Goal: Task Accomplishment & Management: Manage account settings

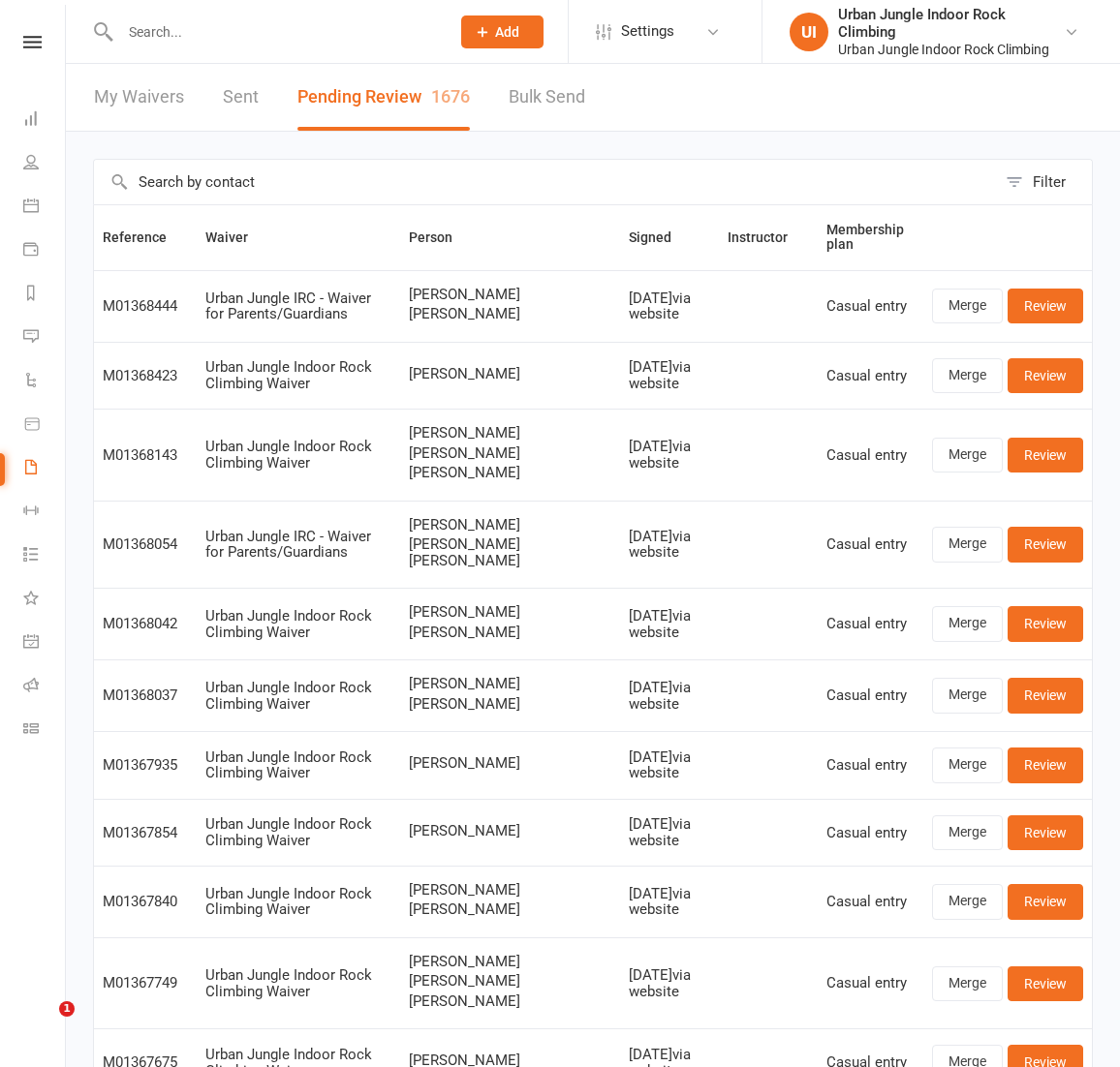
select select "100"
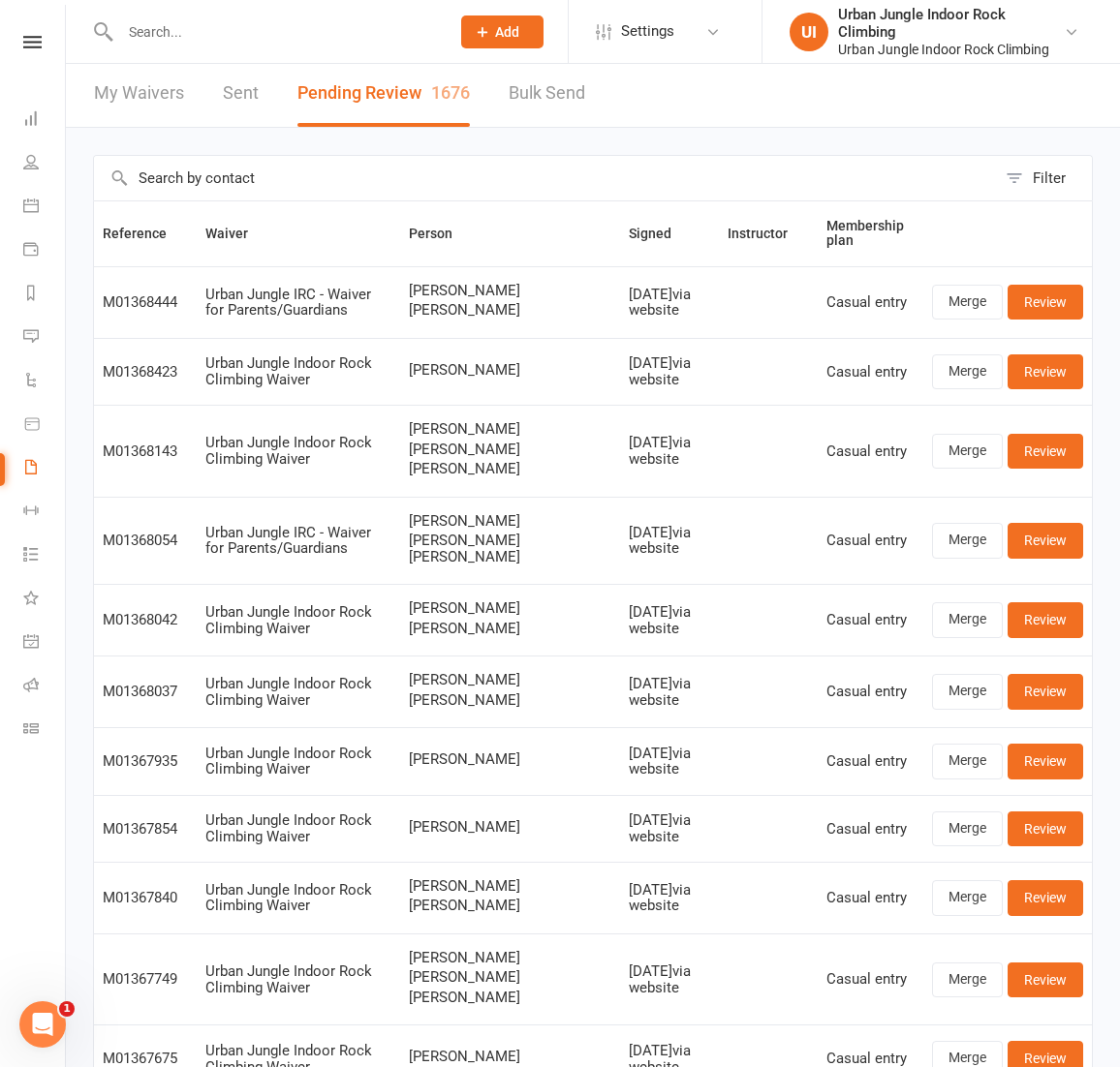
click at [27, 35] on nav "Clubworx Dashboard People Calendar Payments Reports Messages Automations Produc…" at bounding box center [33, 538] width 66 height 1067
click at [37, 203] on icon at bounding box center [30, 206] width 16 height 16
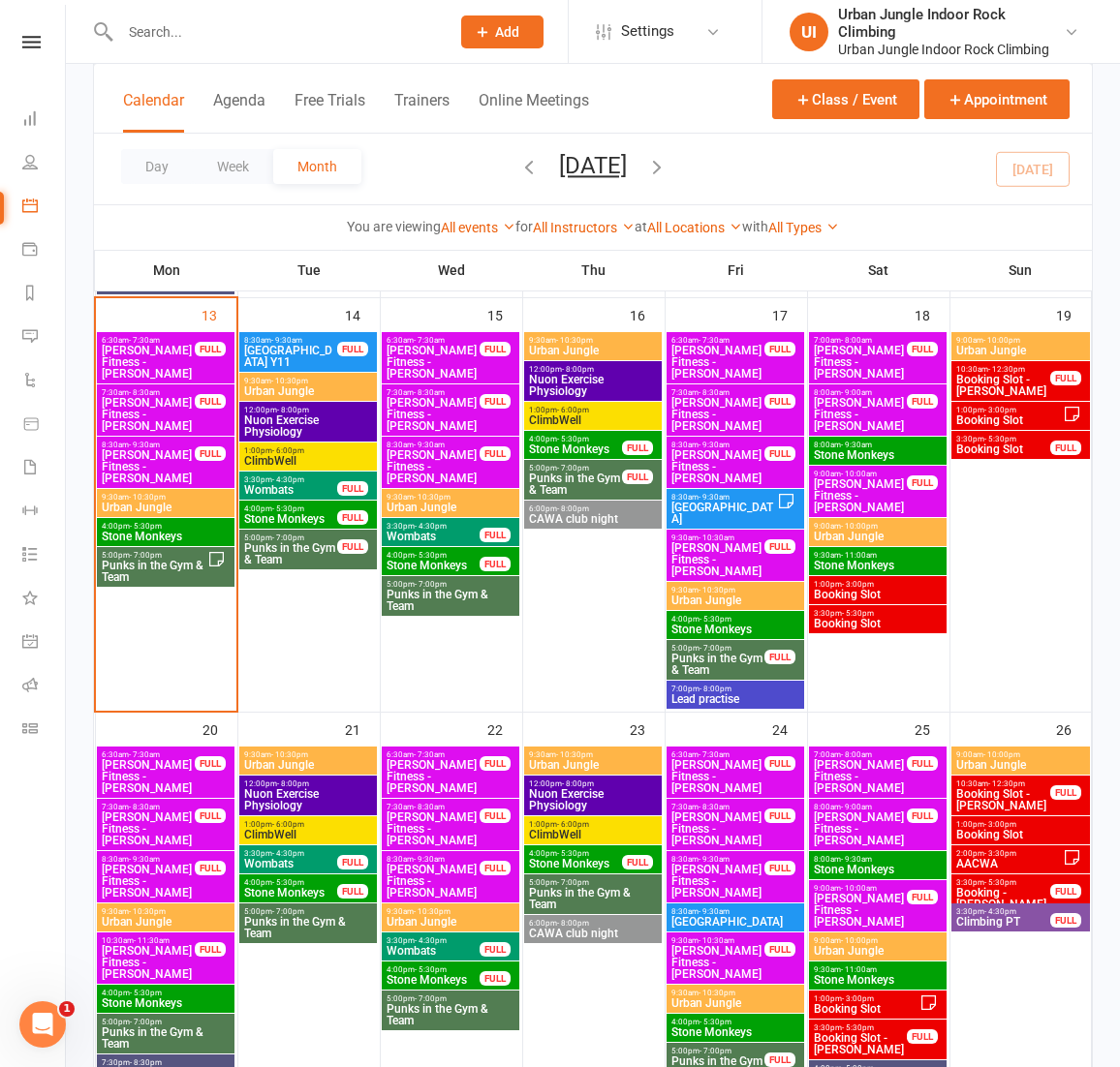
scroll to position [945, 0]
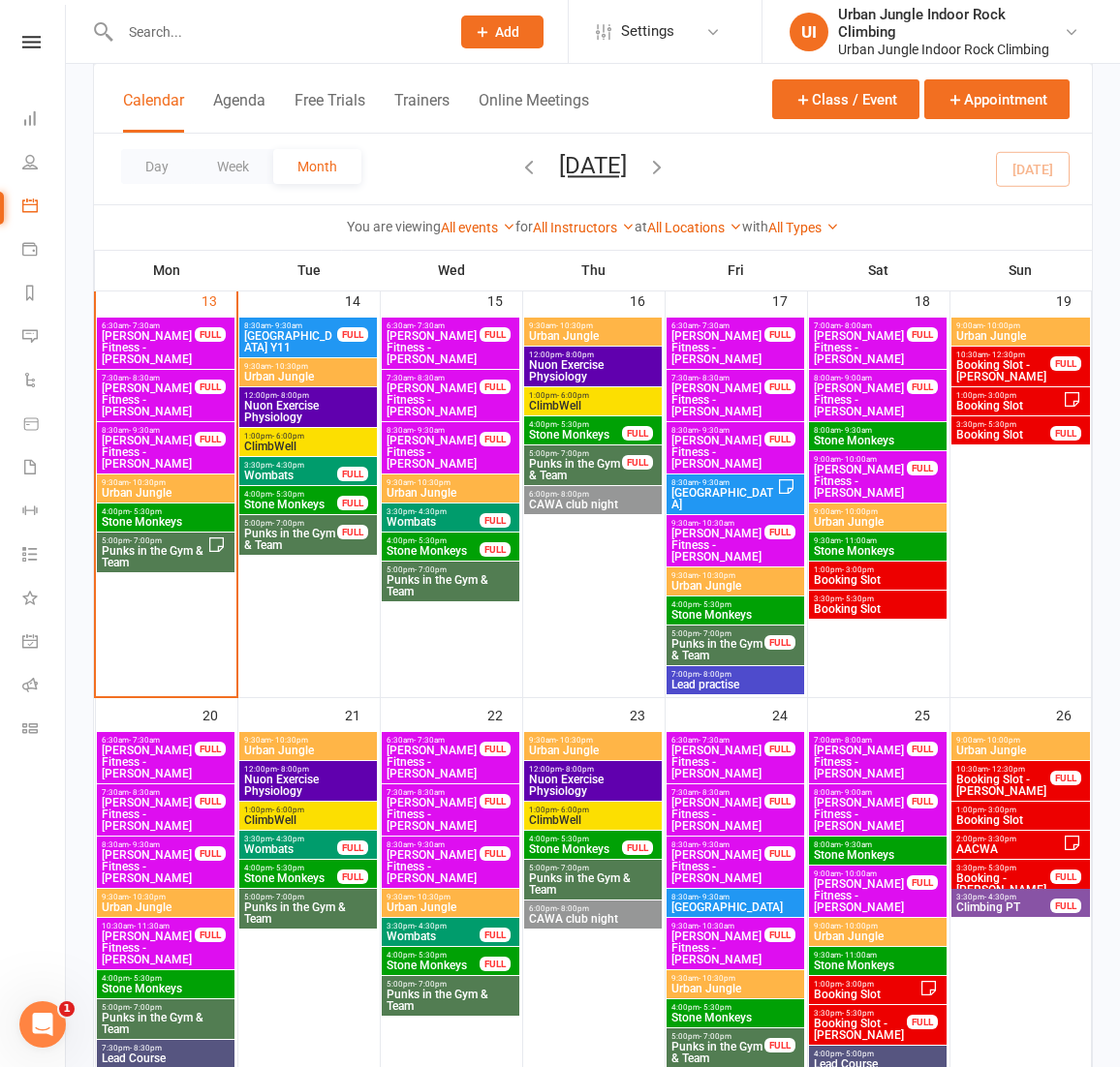
click at [138, 518] on span "Stone Monkeys" at bounding box center [165, 522] width 130 height 12
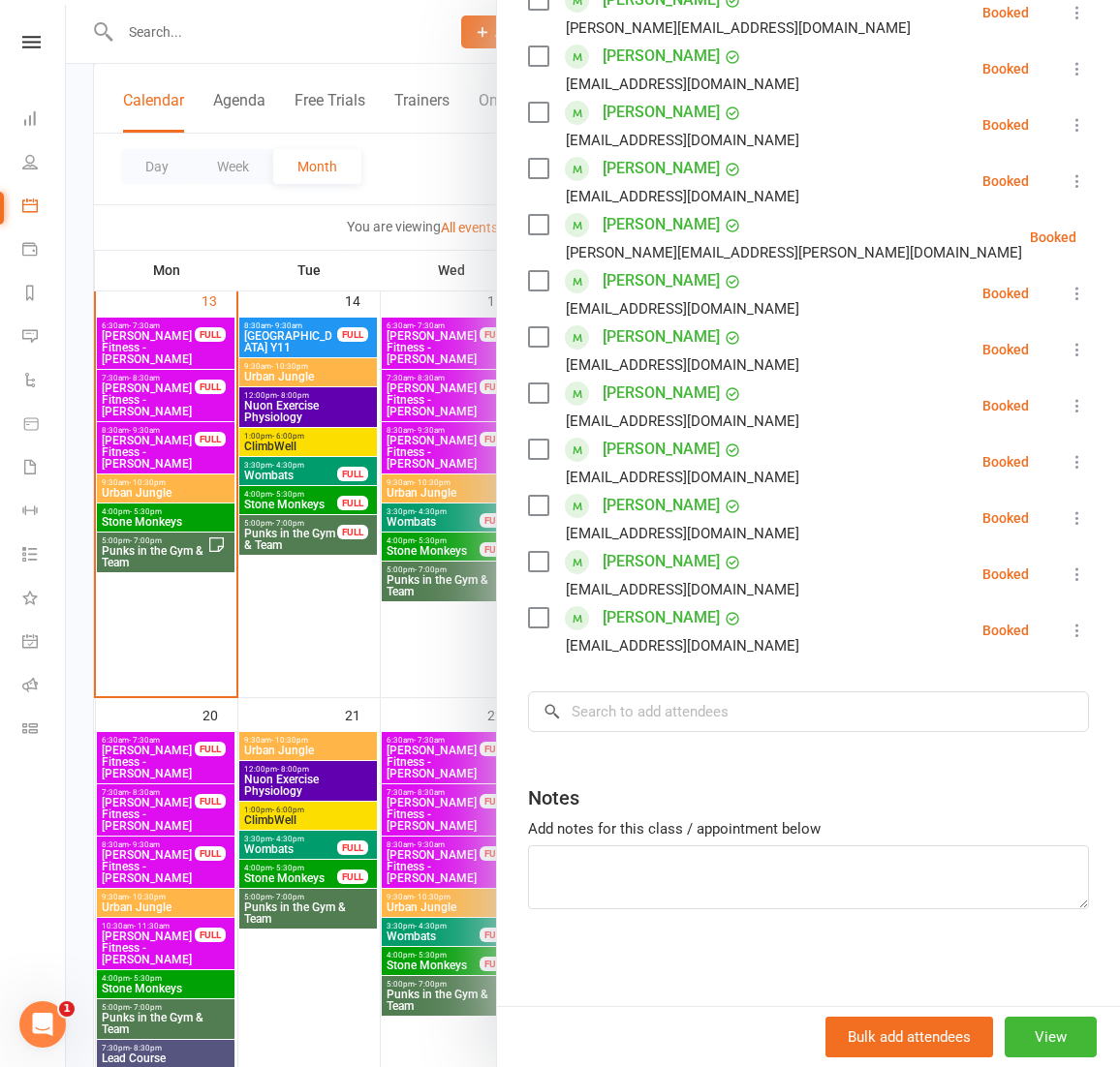
scroll to position [432, 0]
click at [626, 713] on input "search" at bounding box center [809, 711] width 561 height 41
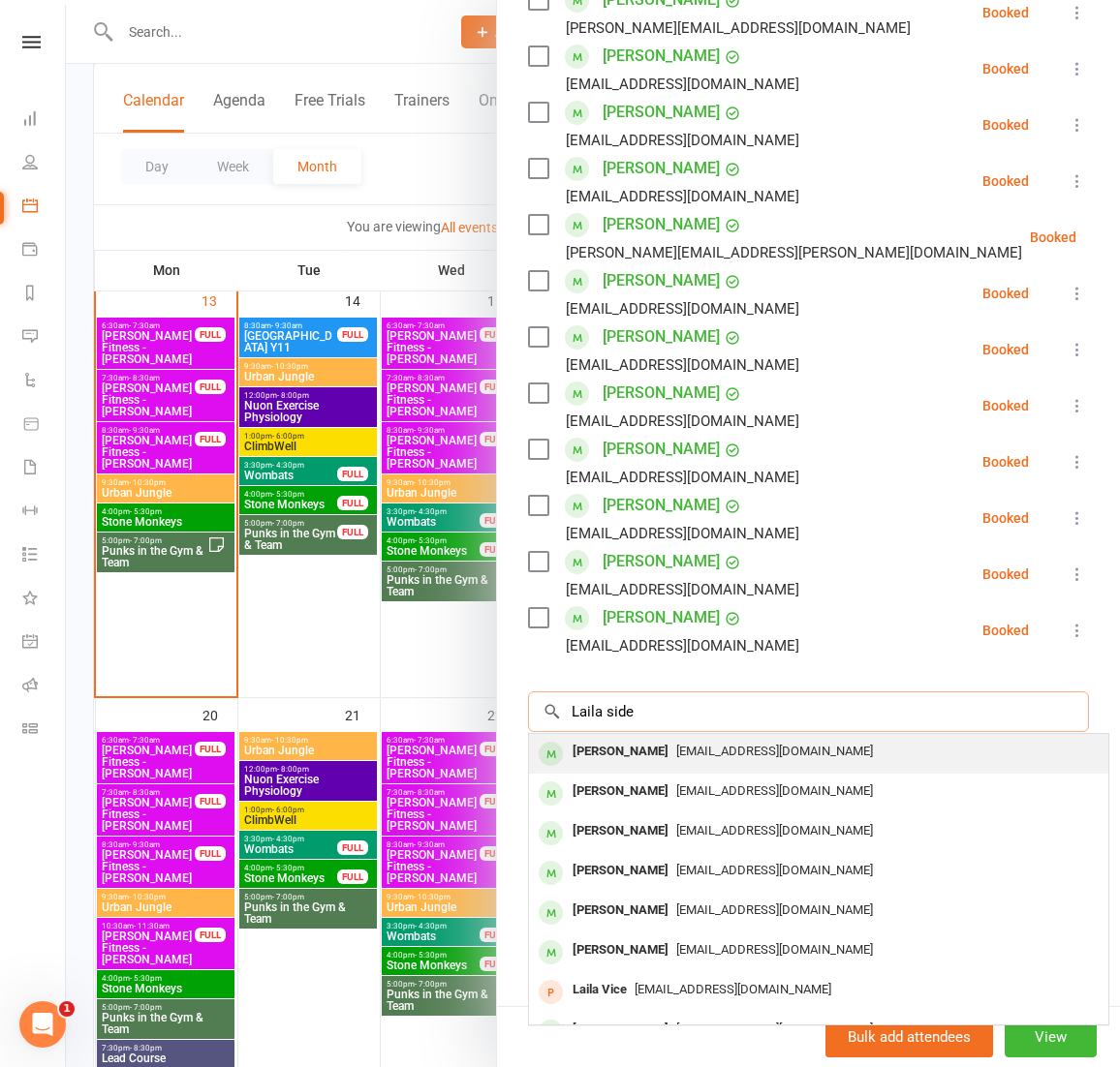
type input "Laila side"
drag, startPoint x: 664, startPoint y: 742, endPoint x: 694, endPoint y: 754, distance: 32.3
click at [694, 754] on span "[EMAIL_ADDRESS][DOMAIN_NAME]" at bounding box center [775, 751] width 197 height 15
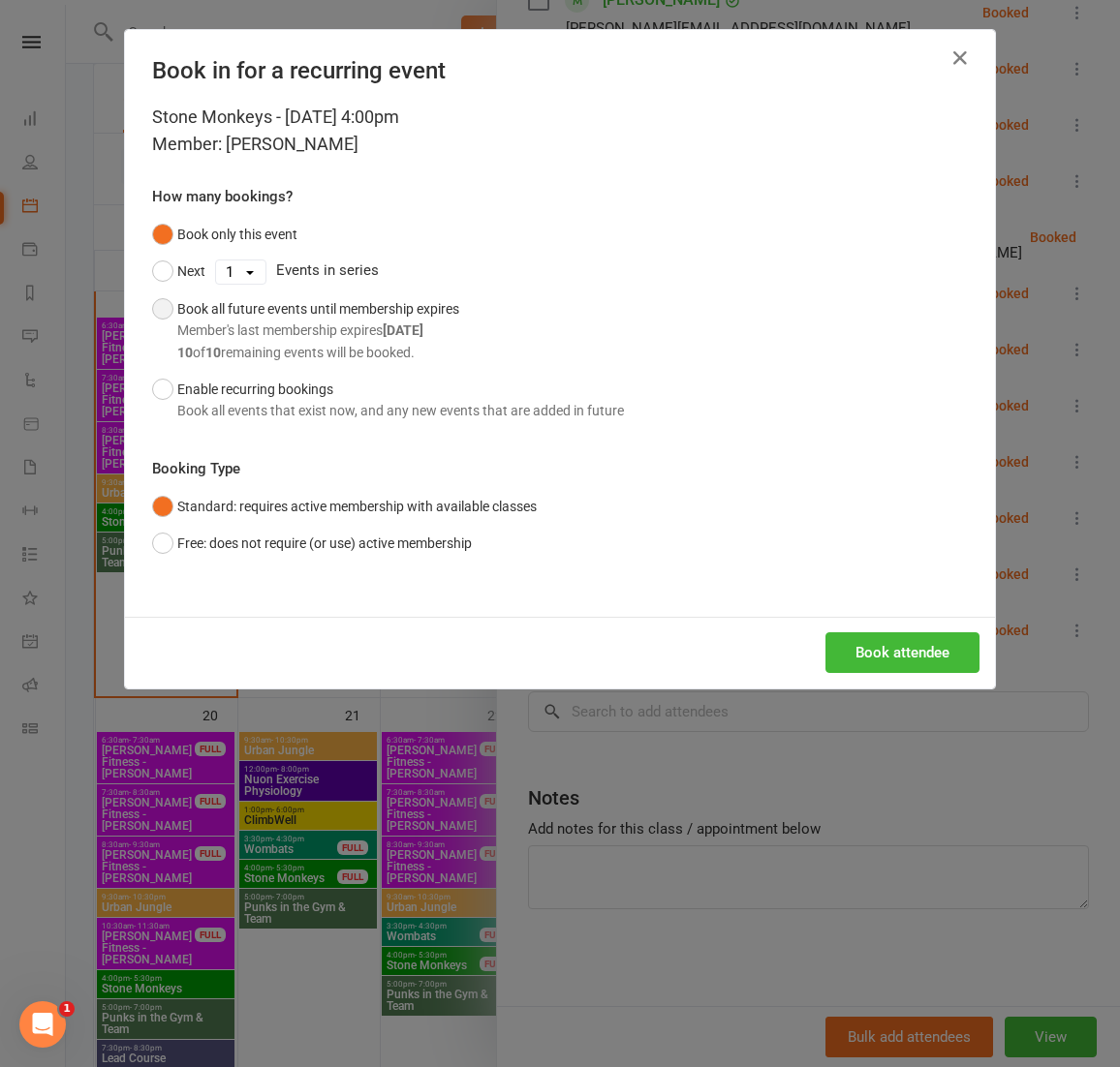
click at [176, 304] on button "Book all future events until membership expires Member's last membership expire…" at bounding box center [305, 330] width 307 height 81
click at [899, 649] on button "Book attendee" at bounding box center [902, 652] width 154 height 41
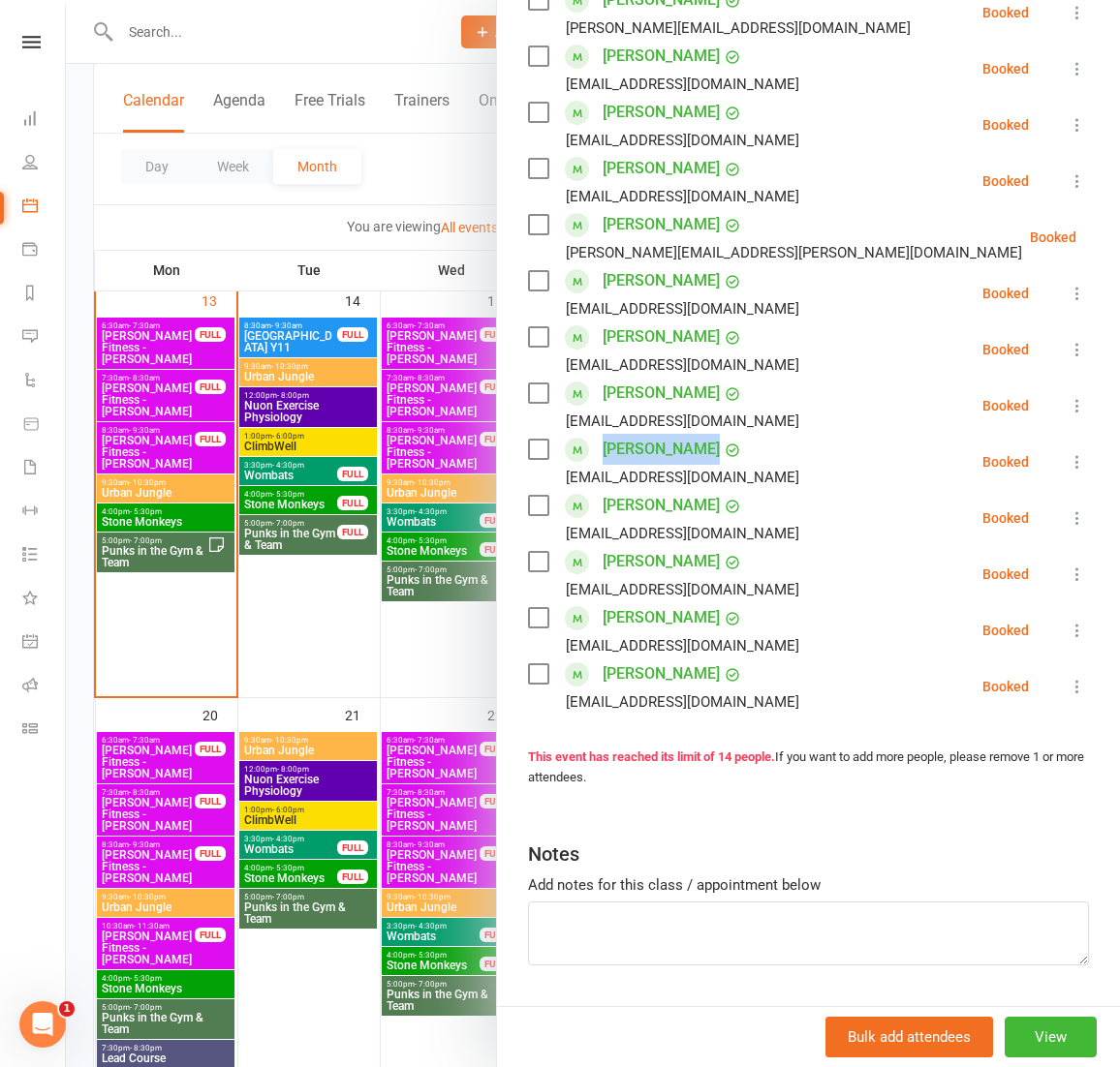
drag, startPoint x: 696, startPoint y: 451, endPoint x: 605, endPoint y: 457, distance: 91.2
click at [605, 457] on div "[PERSON_NAME]" at bounding box center [671, 448] width 138 height 31
copy div "[PERSON_NAME]"
click at [30, 33] on nav "Clubworx Dashboard People Calendar Payments Reports Messages Automations Produc…" at bounding box center [33, 538] width 66 height 1067
click at [26, 44] on icon at bounding box center [31, 42] width 19 height 13
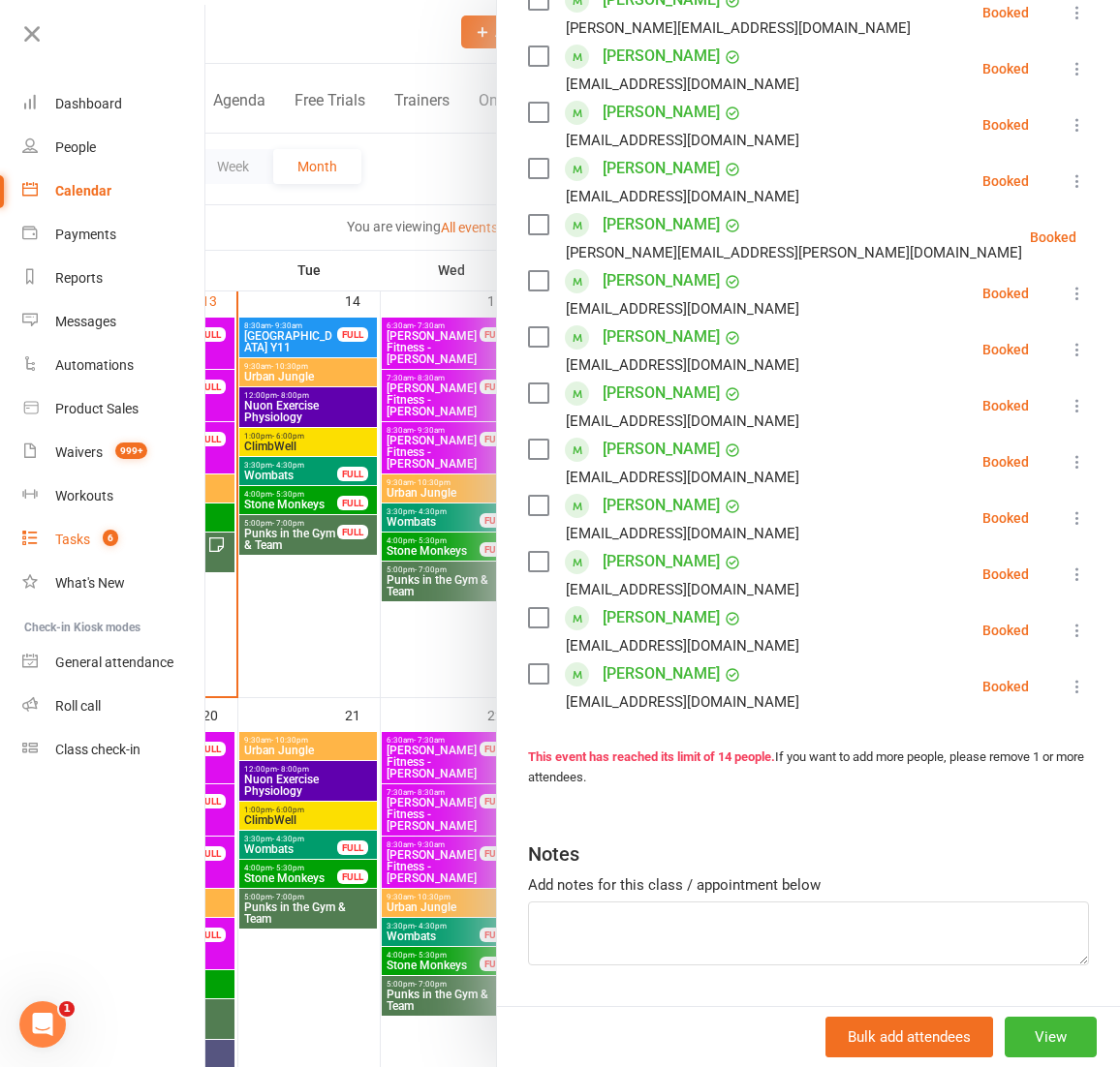
click at [63, 540] on div "Tasks" at bounding box center [73, 540] width 35 height 16
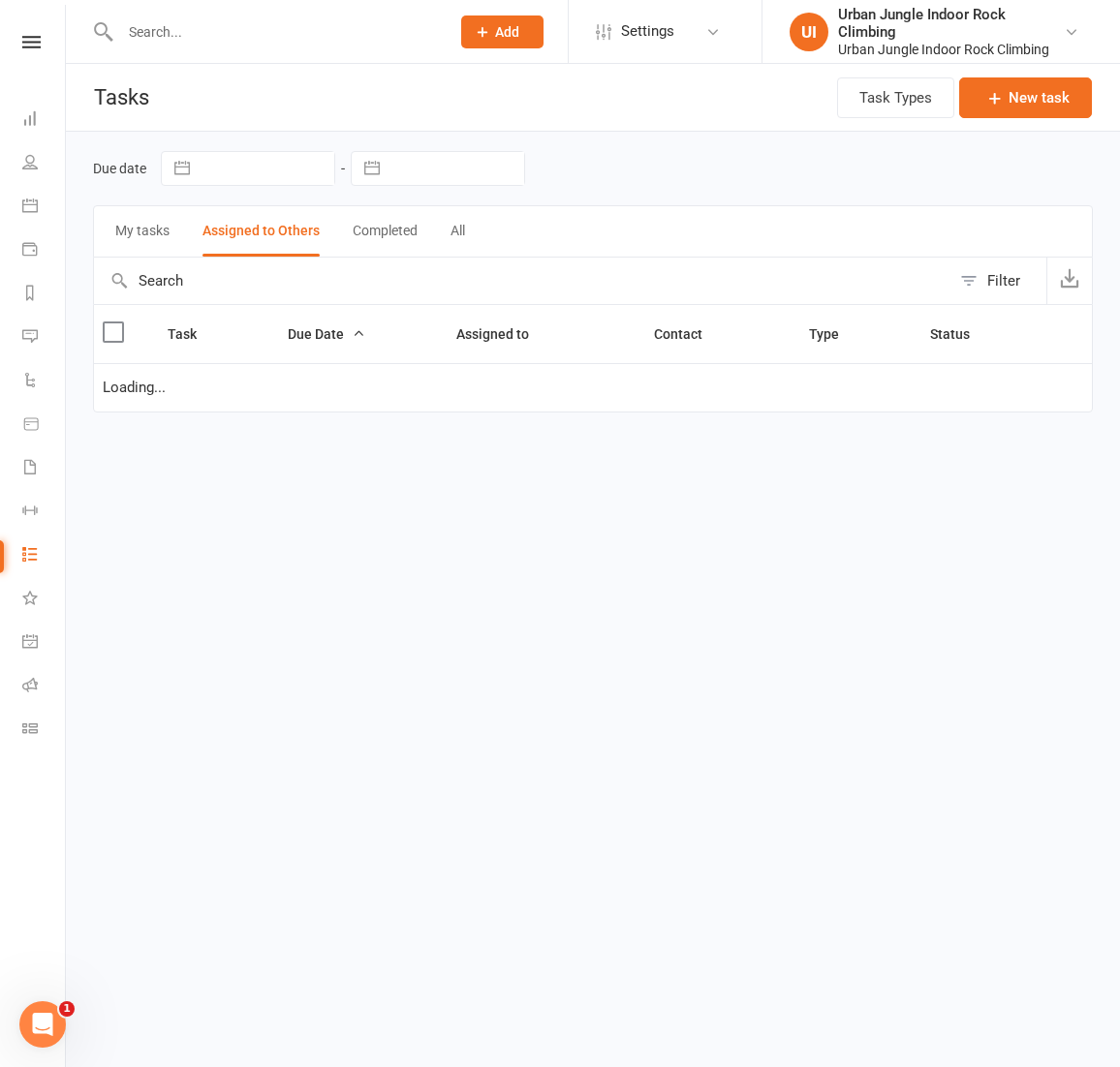
select select "started"
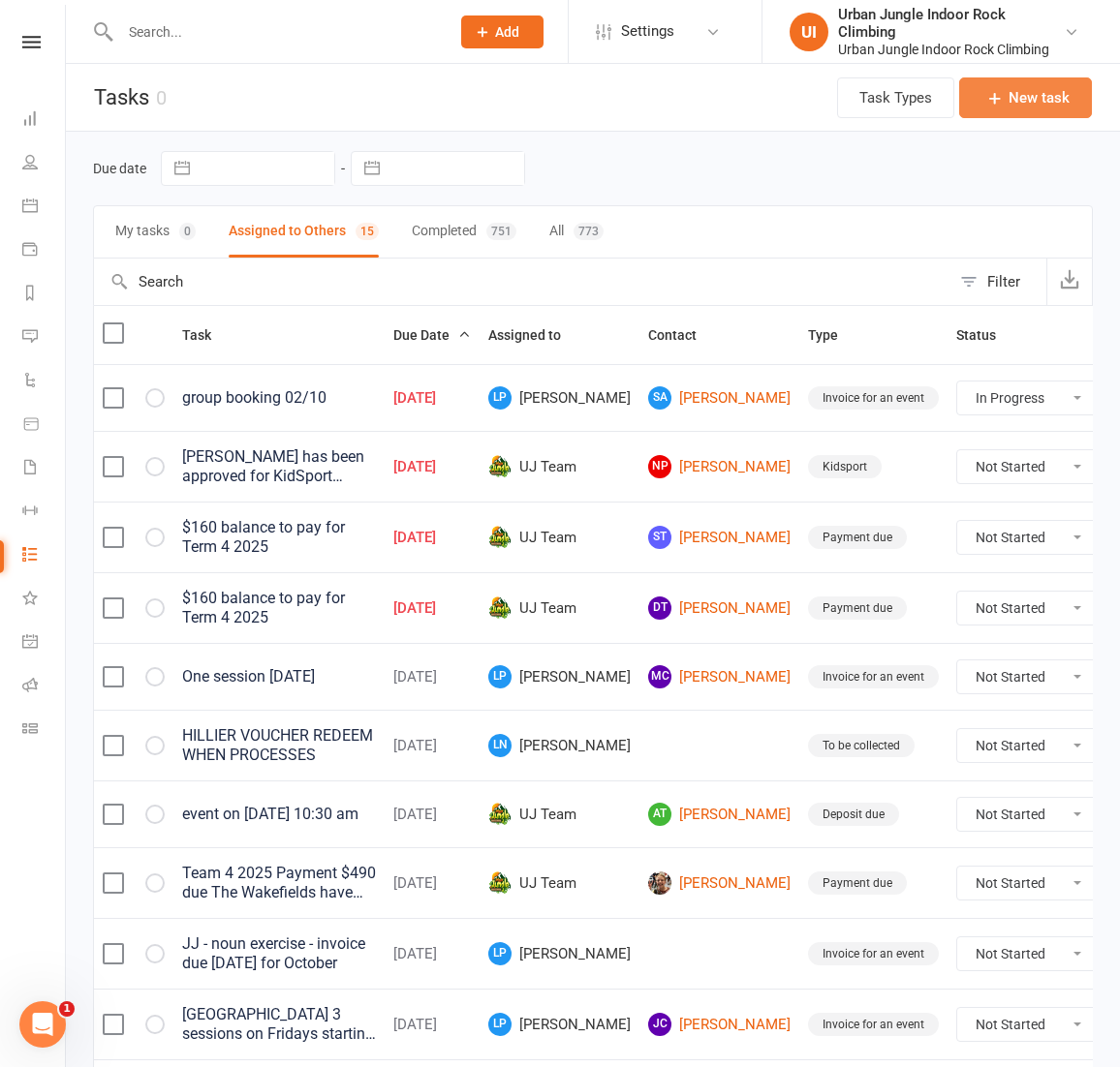
click at [1054, 101] on button "New task" at bounding box center [1025, 97] width 132 height 41
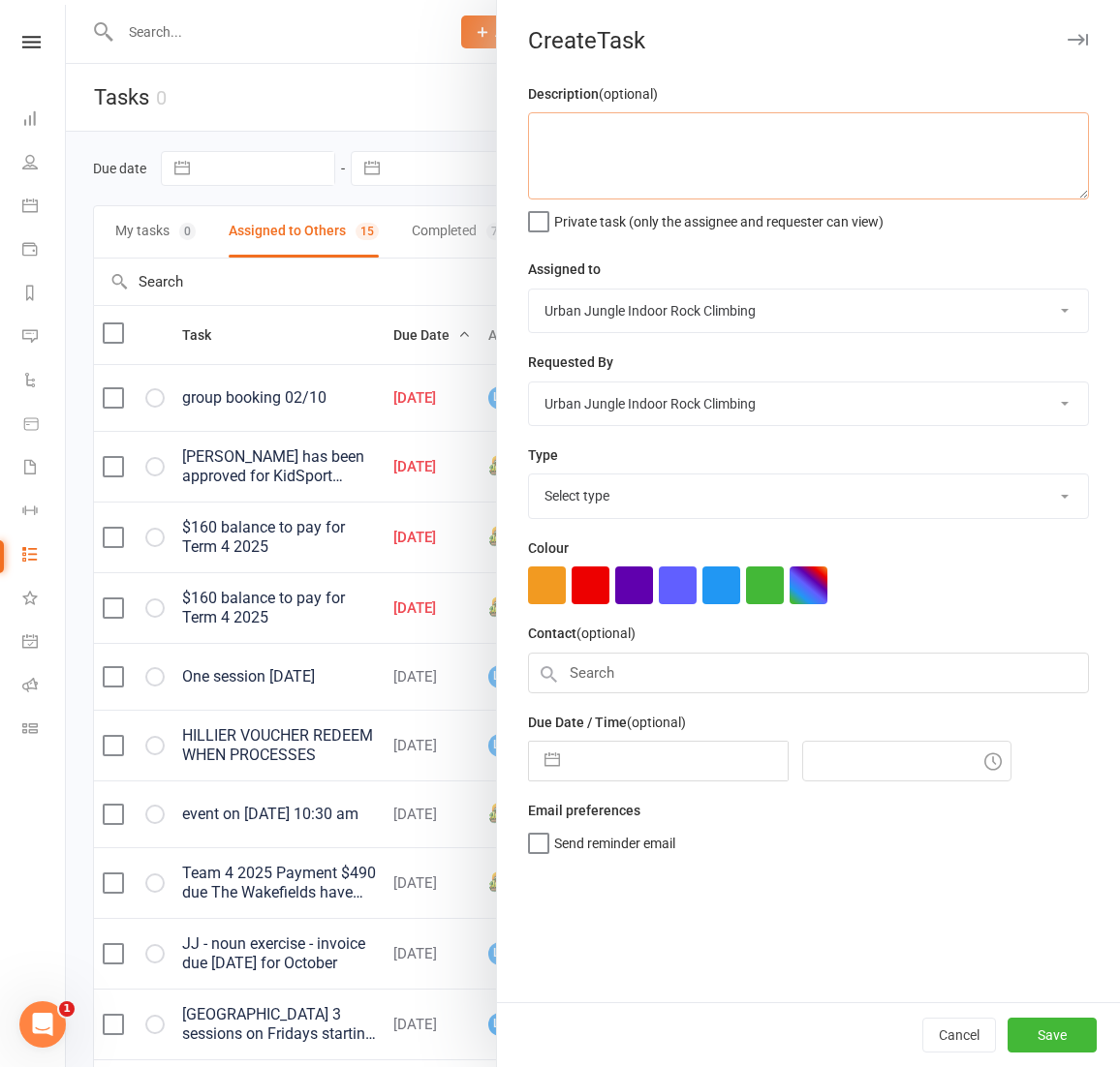
click at [646, 163] on textarea at bounding box center [809, 156] width 561 height 88
paste textarea "[PERSON_NAME]"
type textarea "[PERSON_NAME] needs to pay stone monkeys fee $320"
select select "33162"
select select "23932"
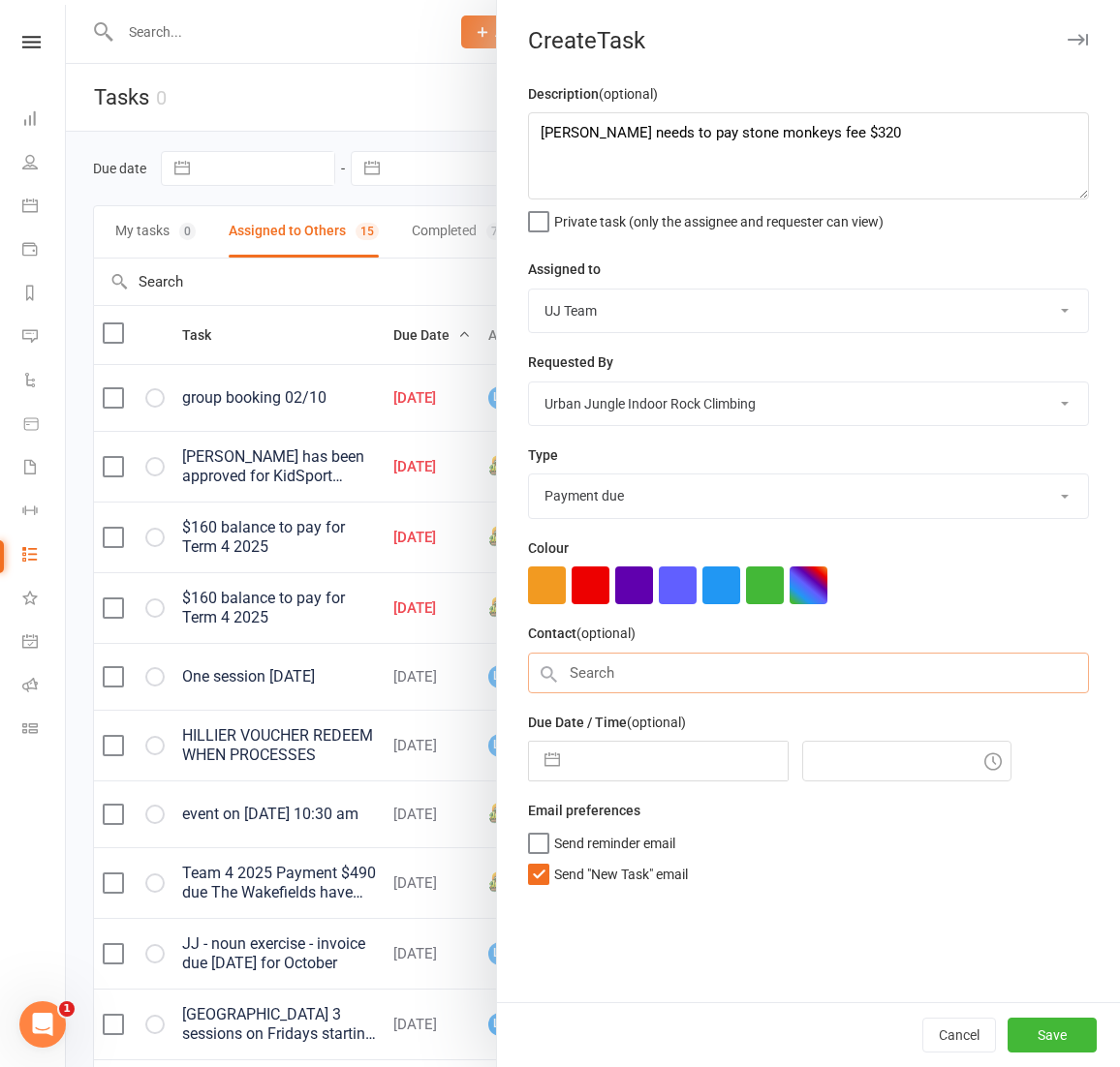
click at [579, 663] on input "text" at bounding box center [809, 672] width 561 height 41
paste input "[PERSON_NAME]"
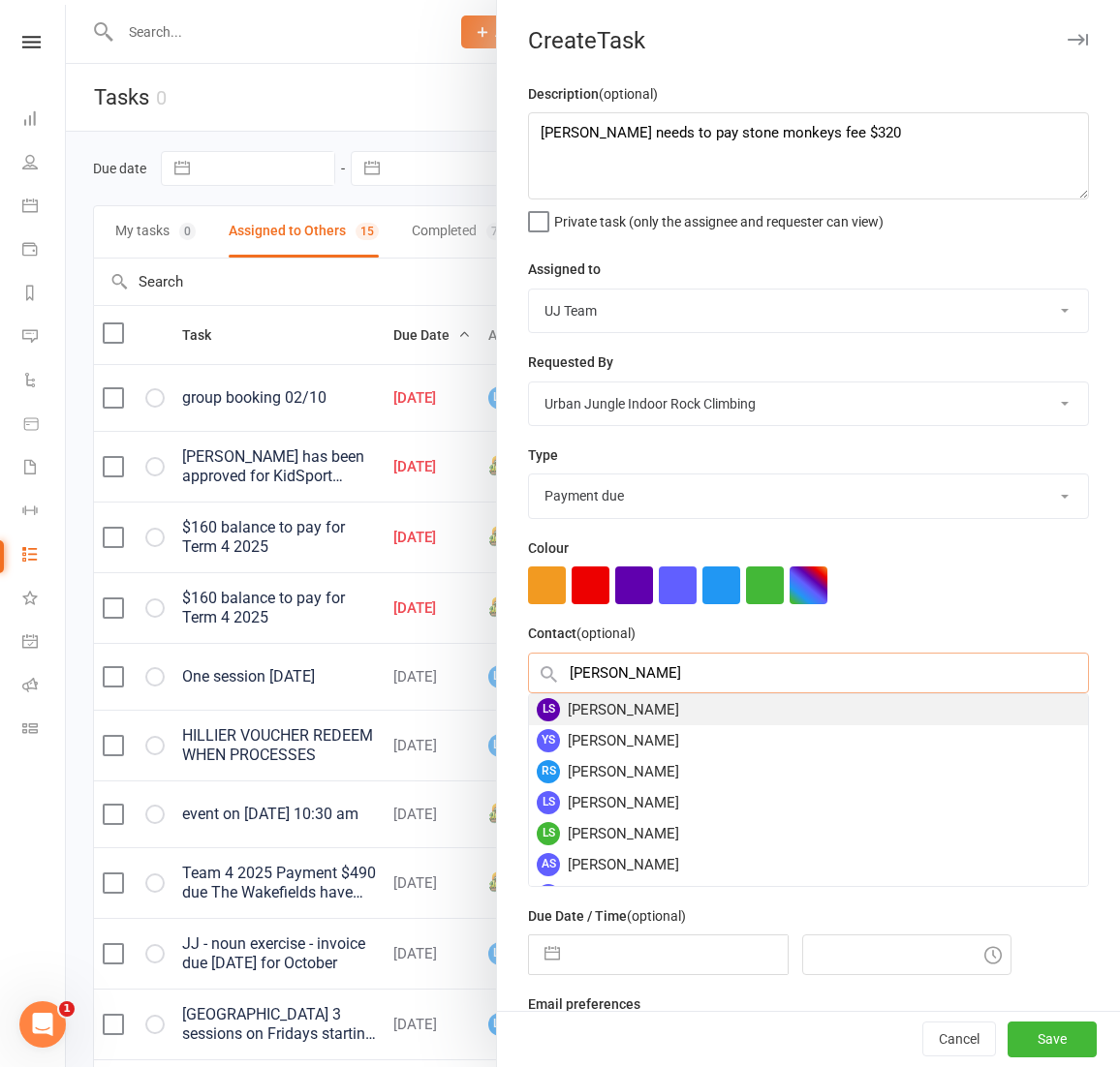
type input "[PERSON_NAME]"
click at [628, 706] on div "LS [PERSON_NAME]" at bounding box center [809, 709] width 559 height 31
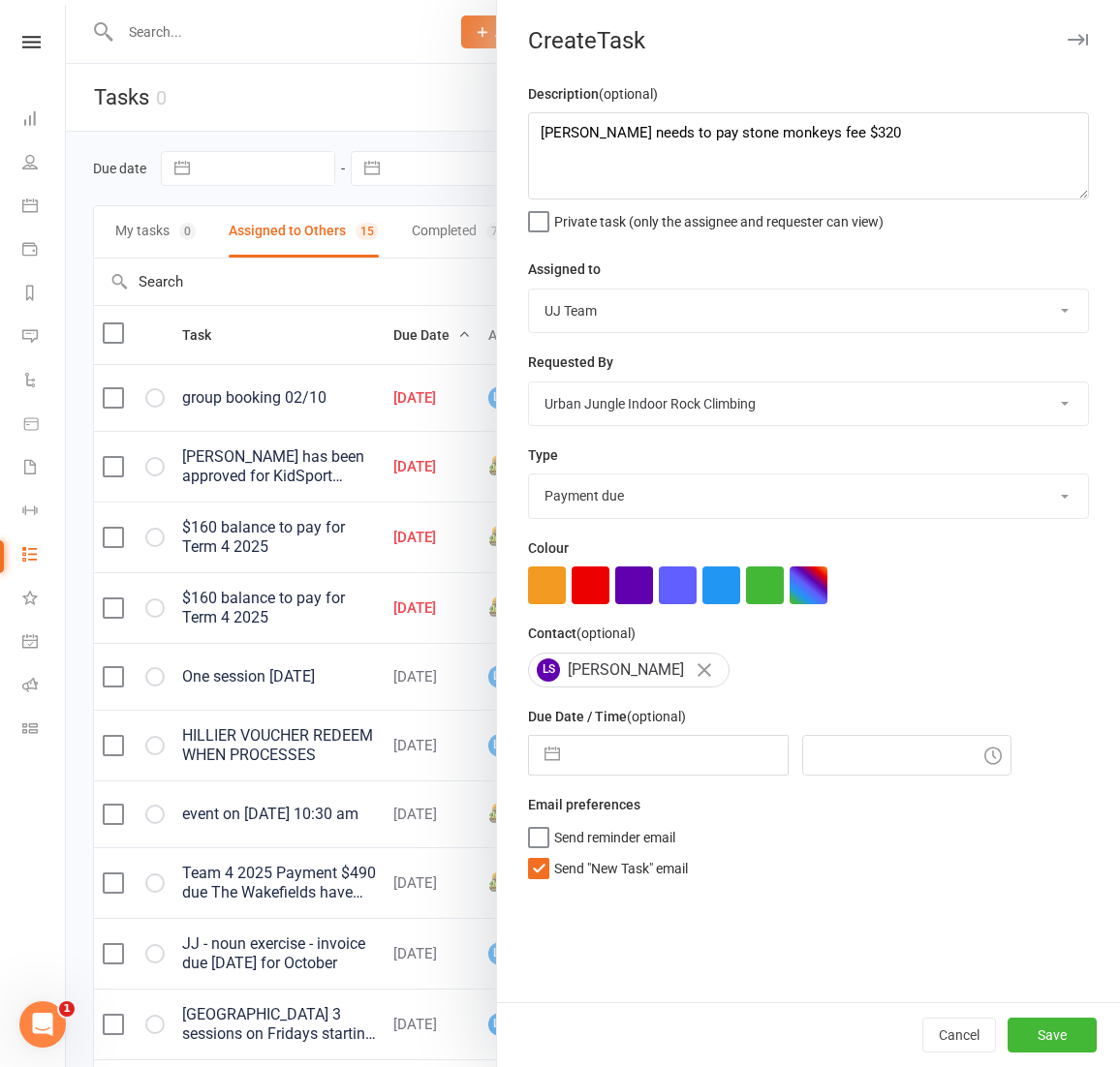
click at [563, 760] on button "button" at bounding box center [552, 755] width 35 height 39
select select "8"
select select "2025"
select select "9"
select select "2025"
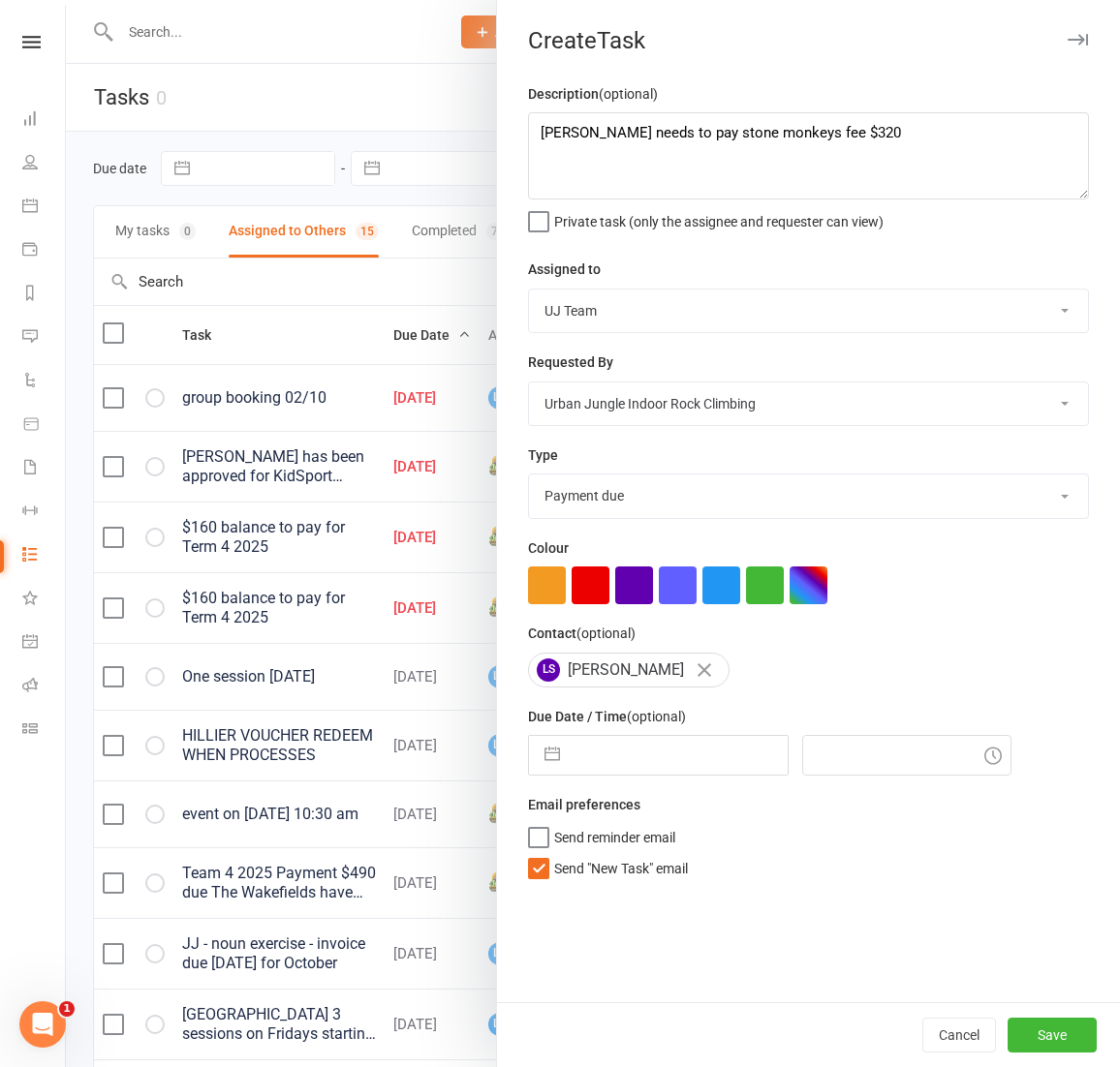
select select "10"
select select "2025"
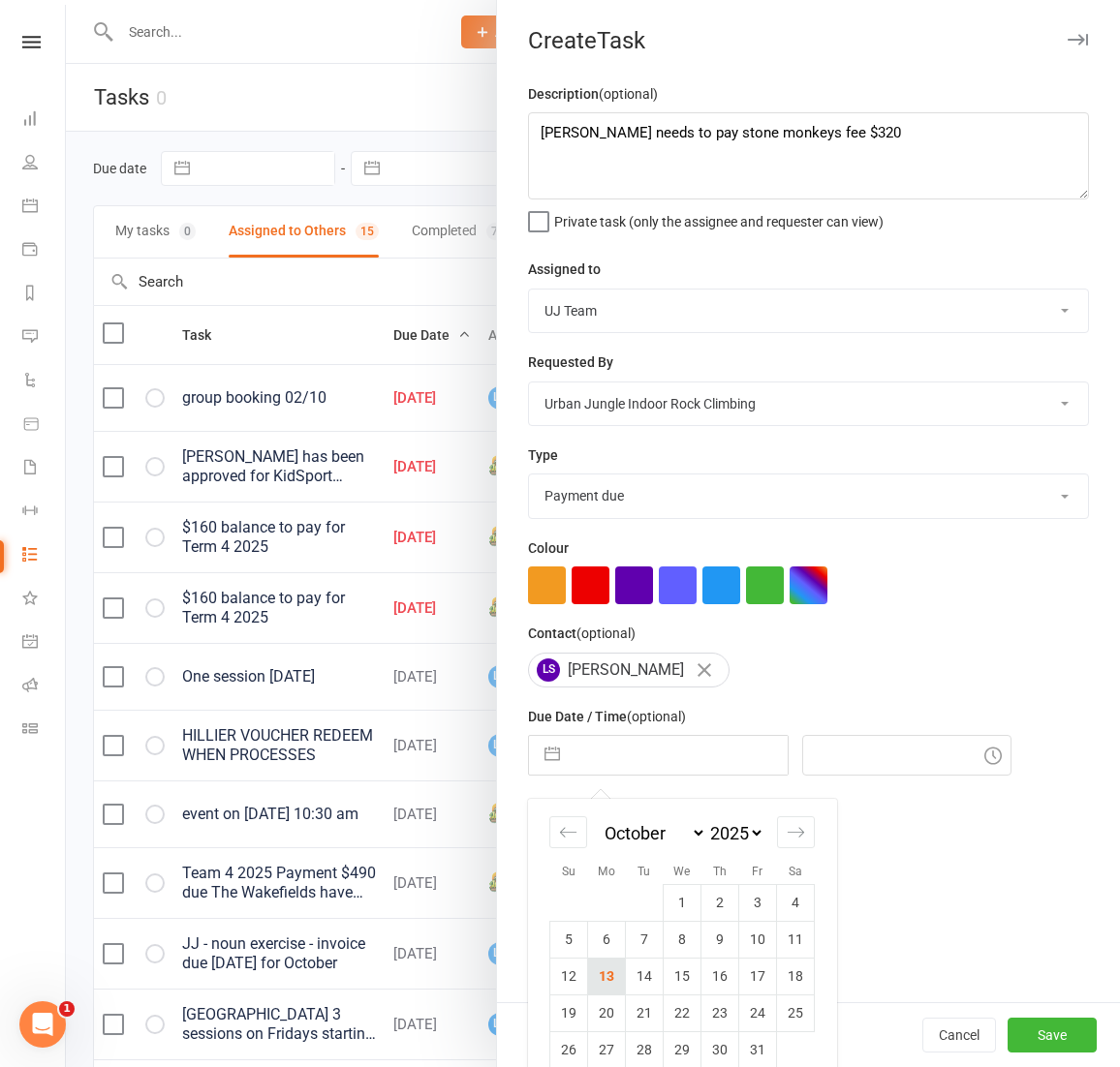
click at [600, 970] on td "13" at bounding box center [607, 976] width 38 height 37
type input "[DATE]"
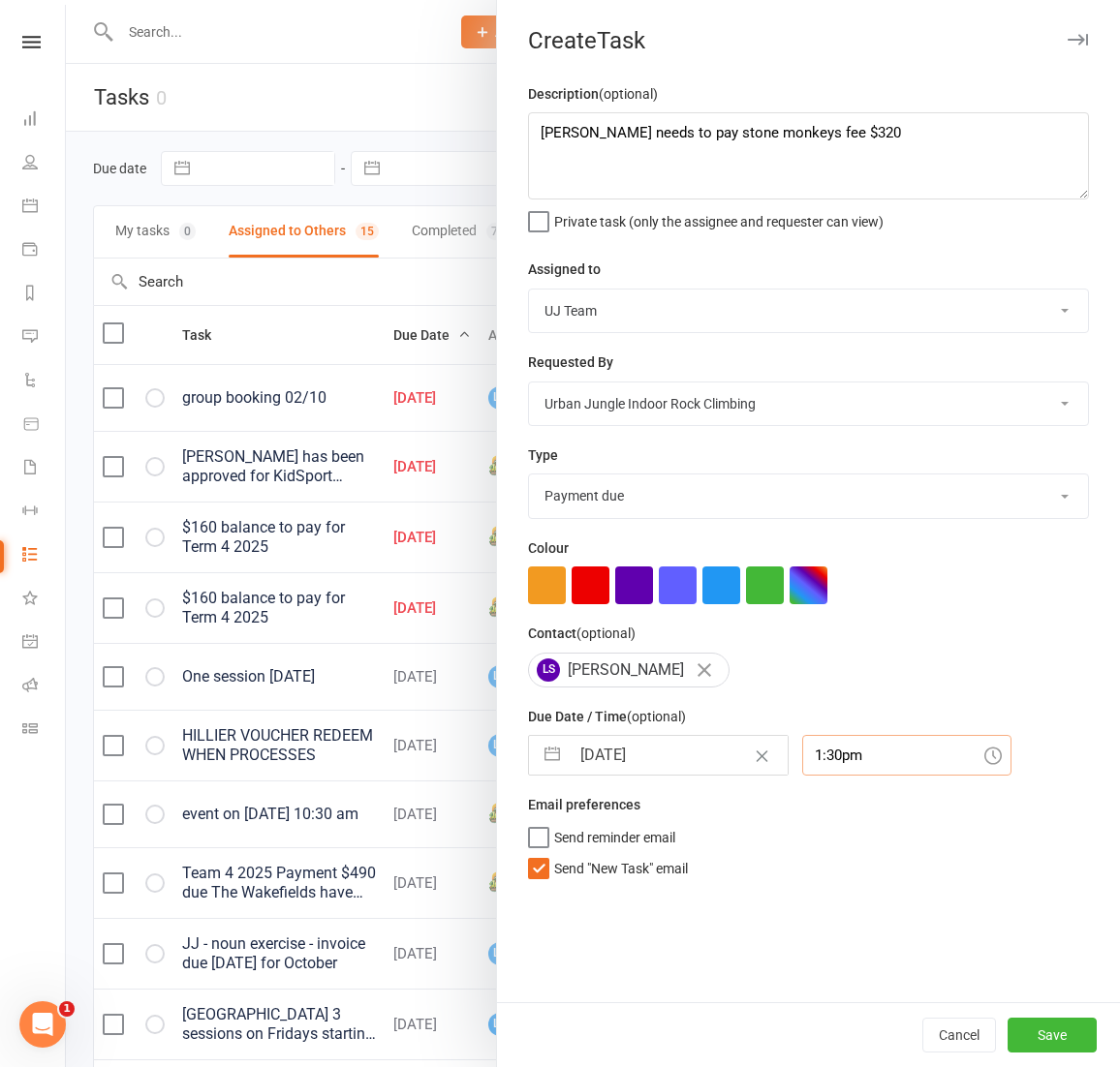
click at [802, 749] on input "1:30pm" at bounding box center [906, 755] width 209 height 41
click at [849, 894] on div "3:00pm" at bounding box center [906, 895] width 207 height 31
type input "3:00pm"
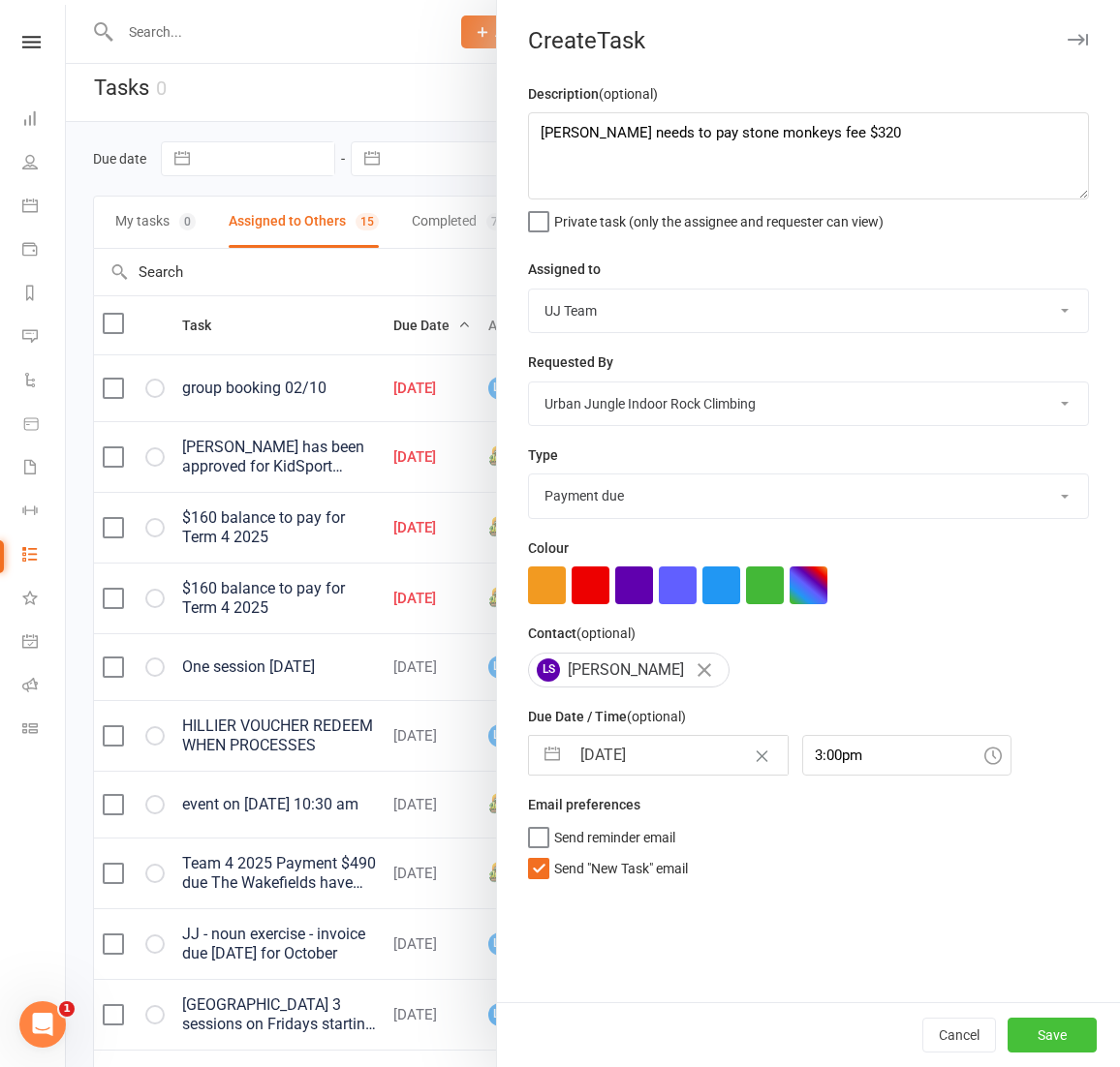
click at [1056, 1033] on button "Save" at bounding box center [1052, 1035] width 90 height 35
select select "started"
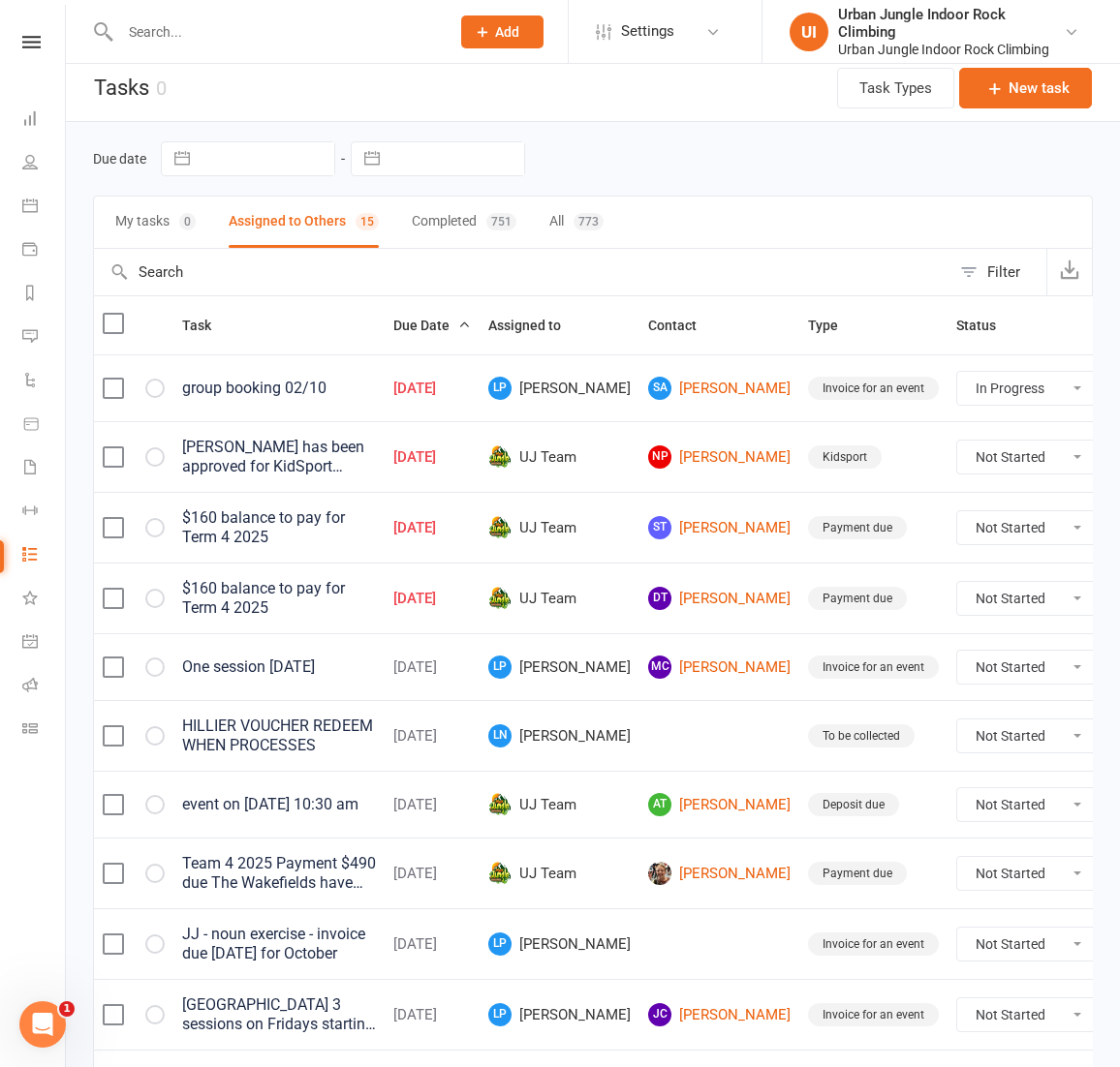
select select "started"
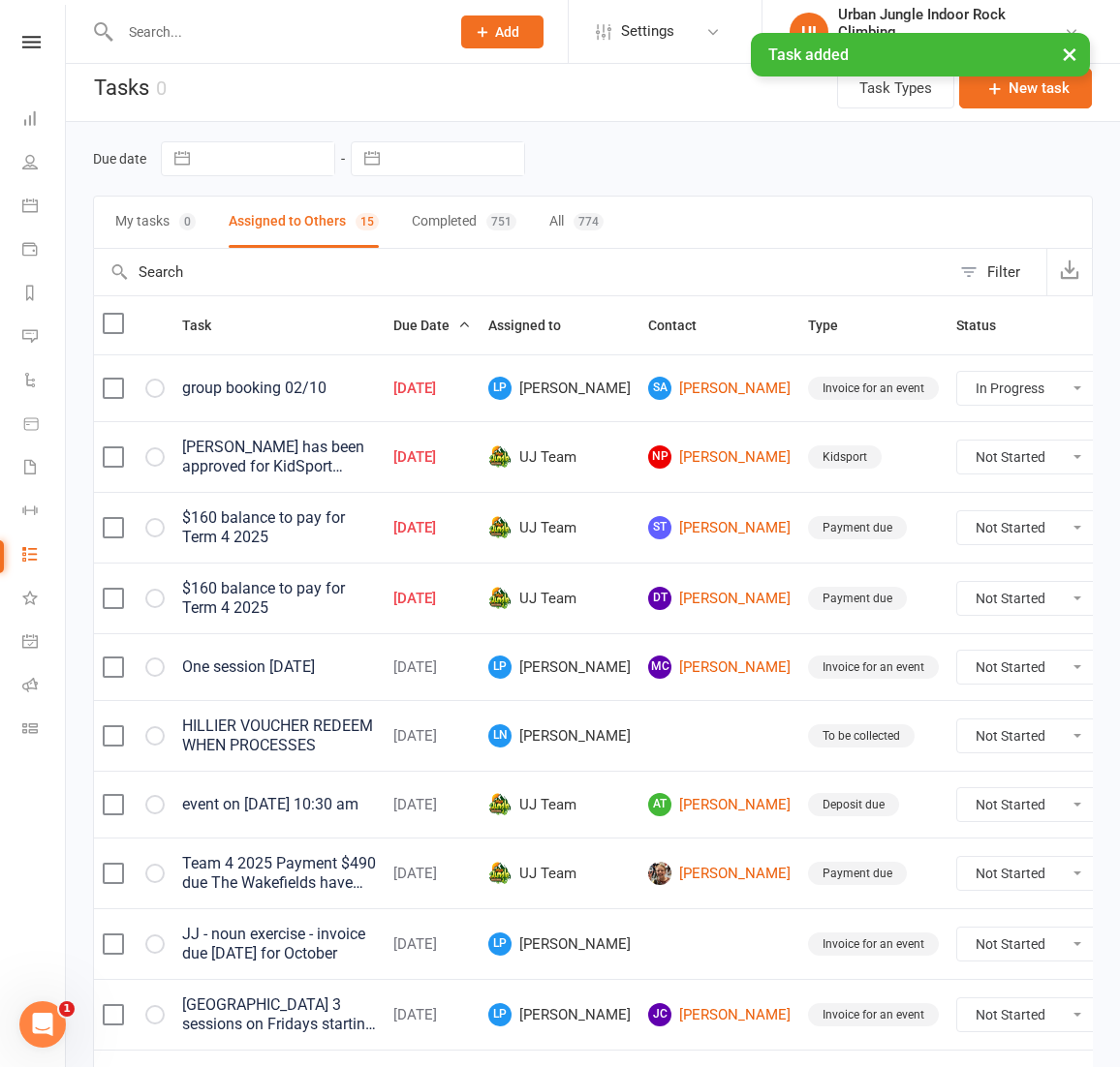
select select "started"
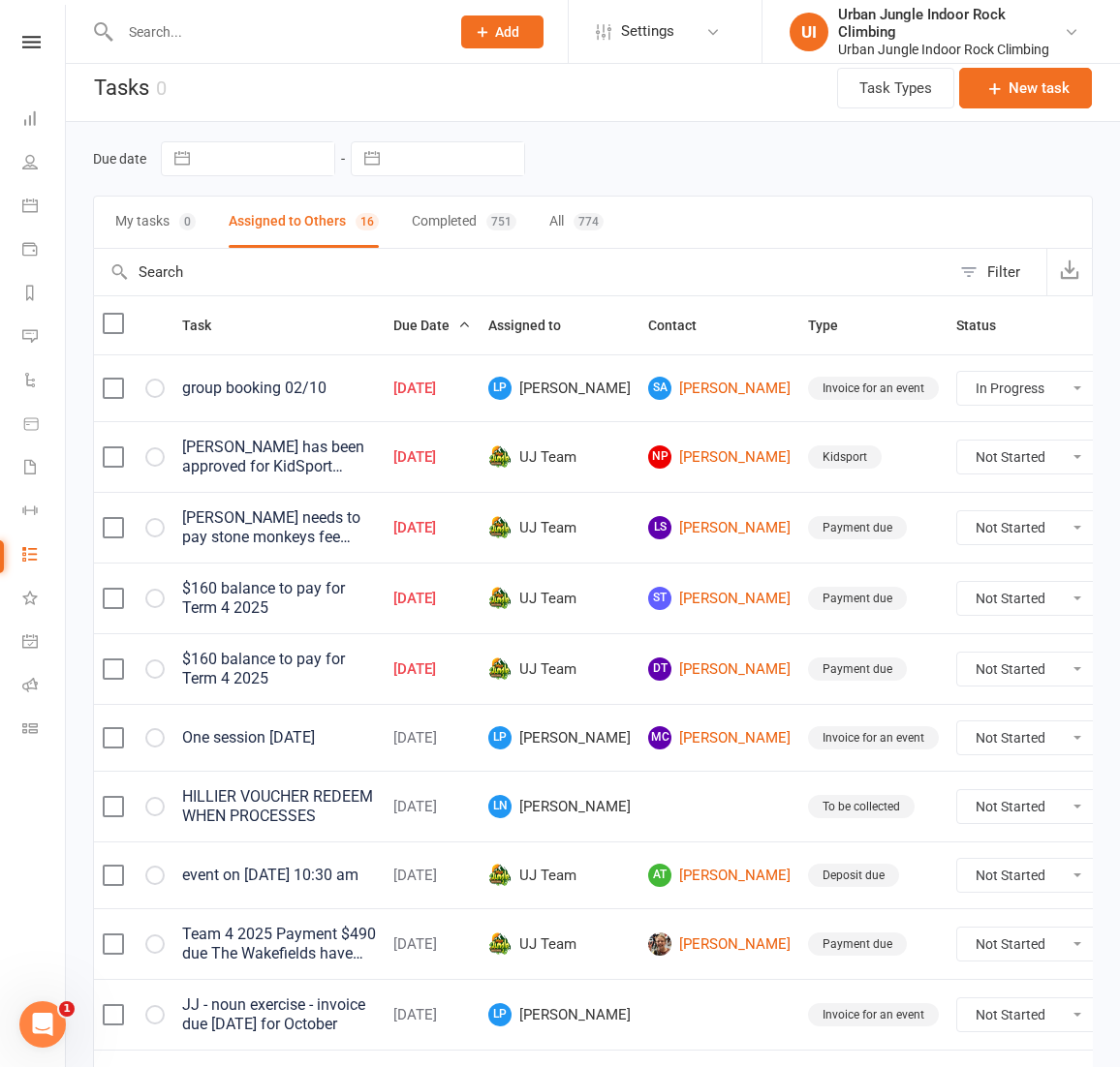
click at [34, 205] on icon at bounding box center [30, 206] width 16 height 16
